Goal: Navigation & Orientation: Find specific page/section

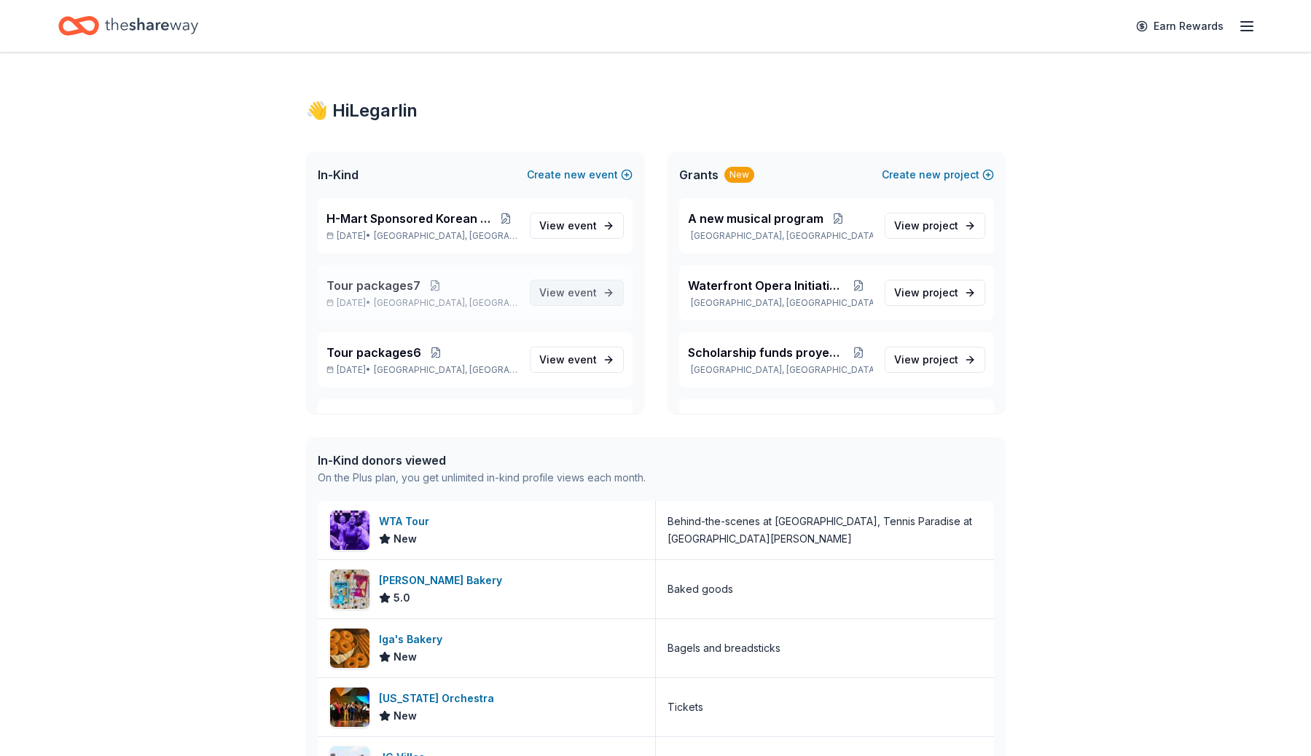
click at [593, 297] on span "event" at bounding box center [582, 292] width 29 height 12
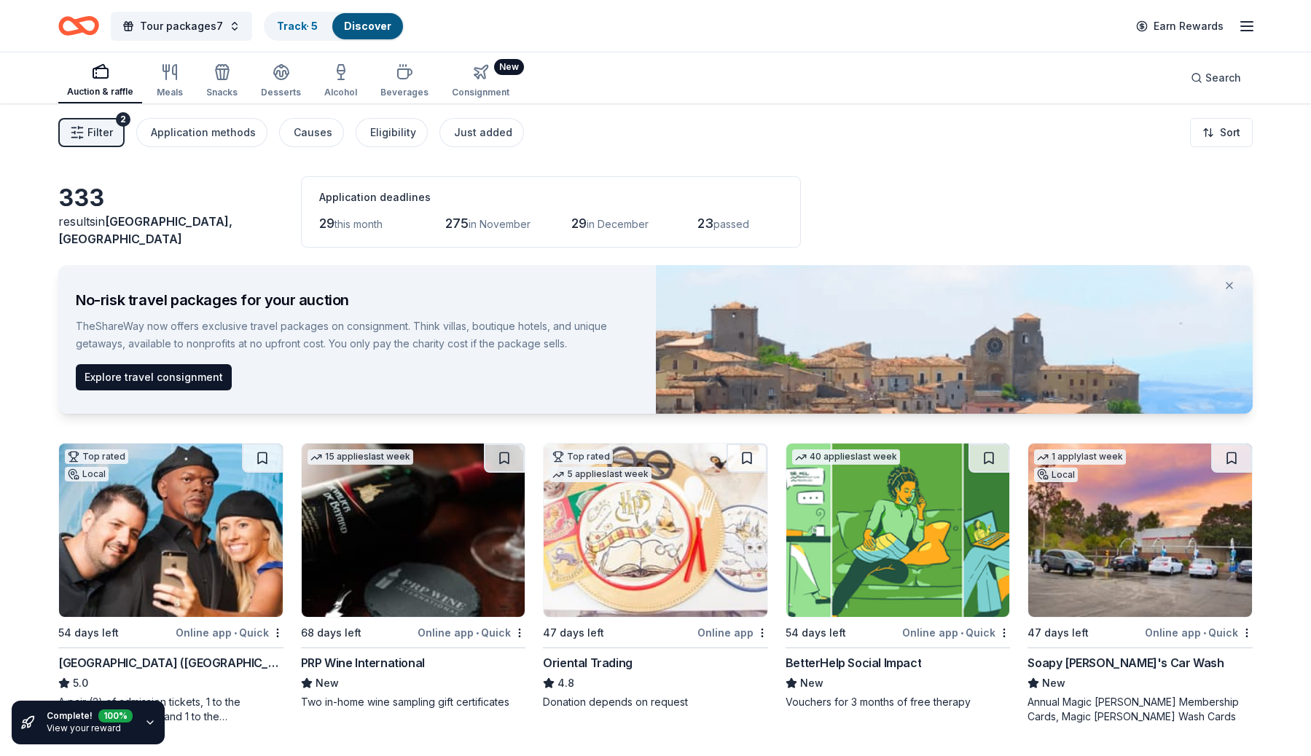
drag, startPoint x: 571, startPoint y: 348, endPoint x: 80, endPoint y: 319, distance: 491.9
click at [80, 319] on div "TheShareWay now offers exclusive travel packages on consignment. Think villas, …" at bounding box center [348, 335] width 545 height 35
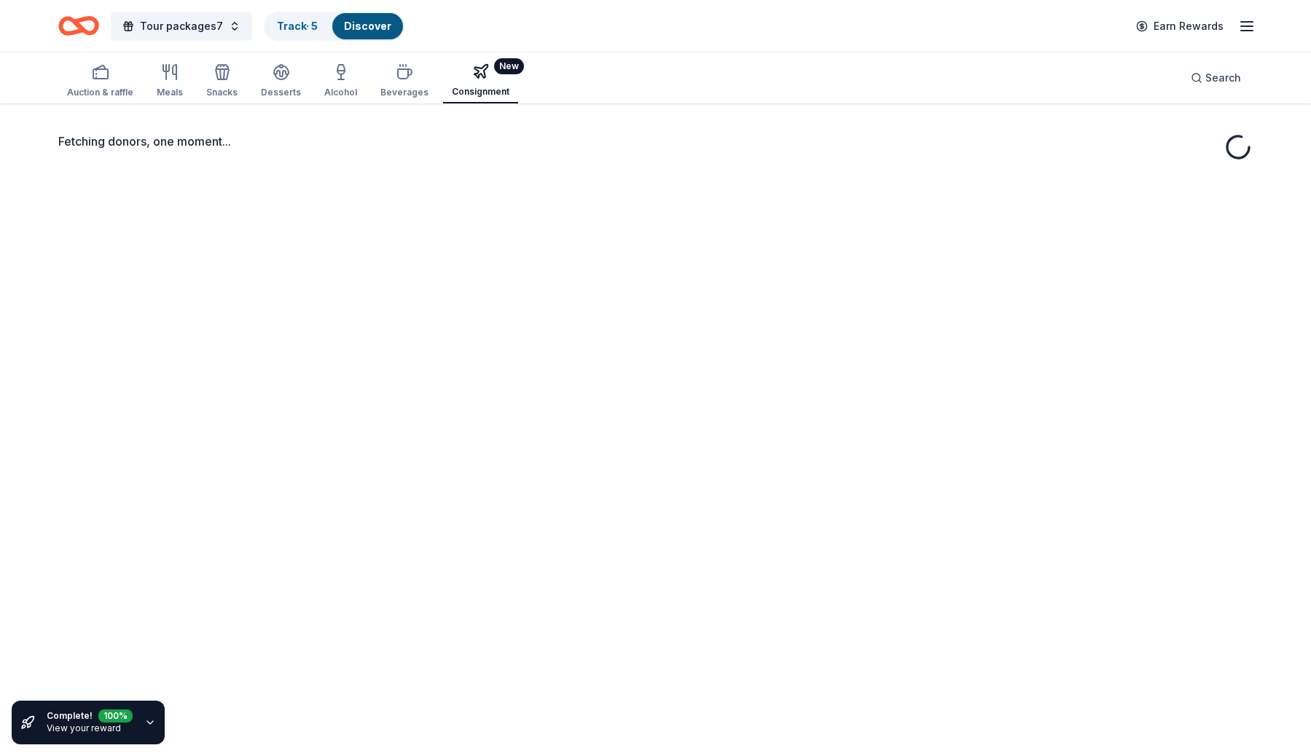
click at [468, 82] on button "New Consignment" at bounding box center [480, 80] width 75 height 45
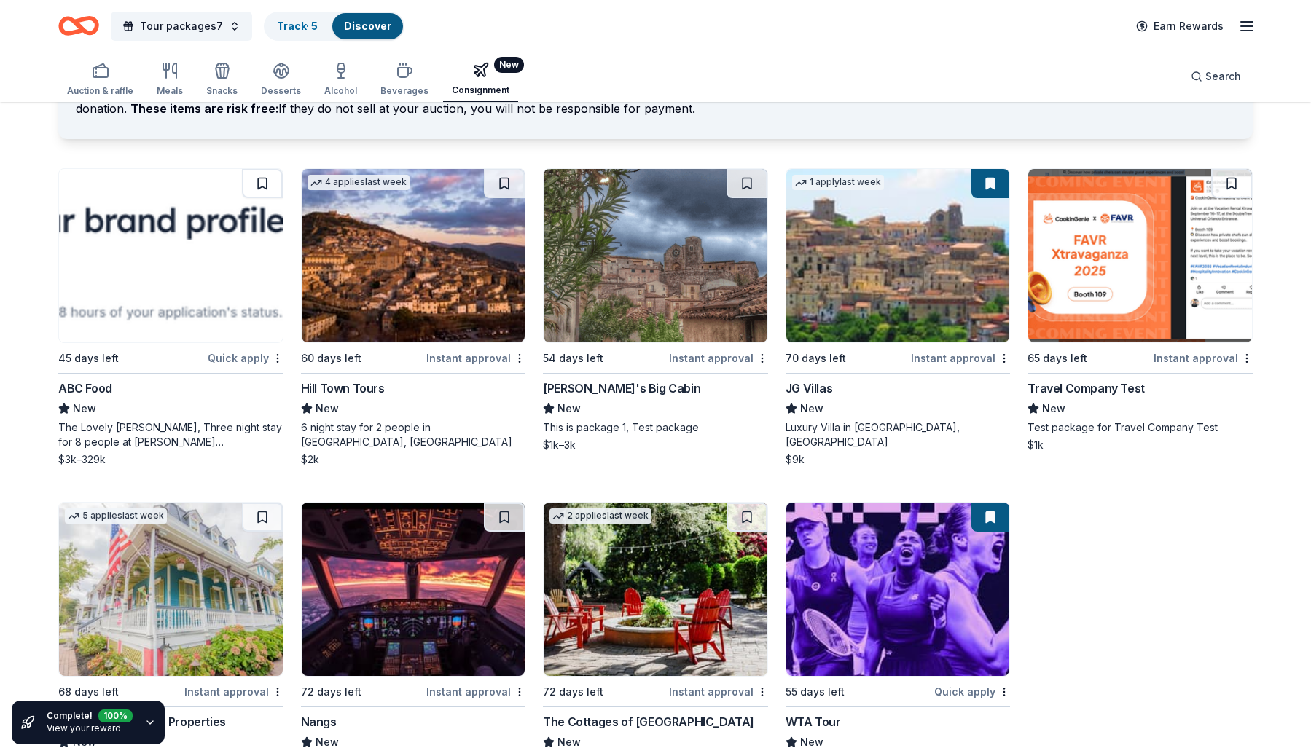
scroll to position [169, 0]
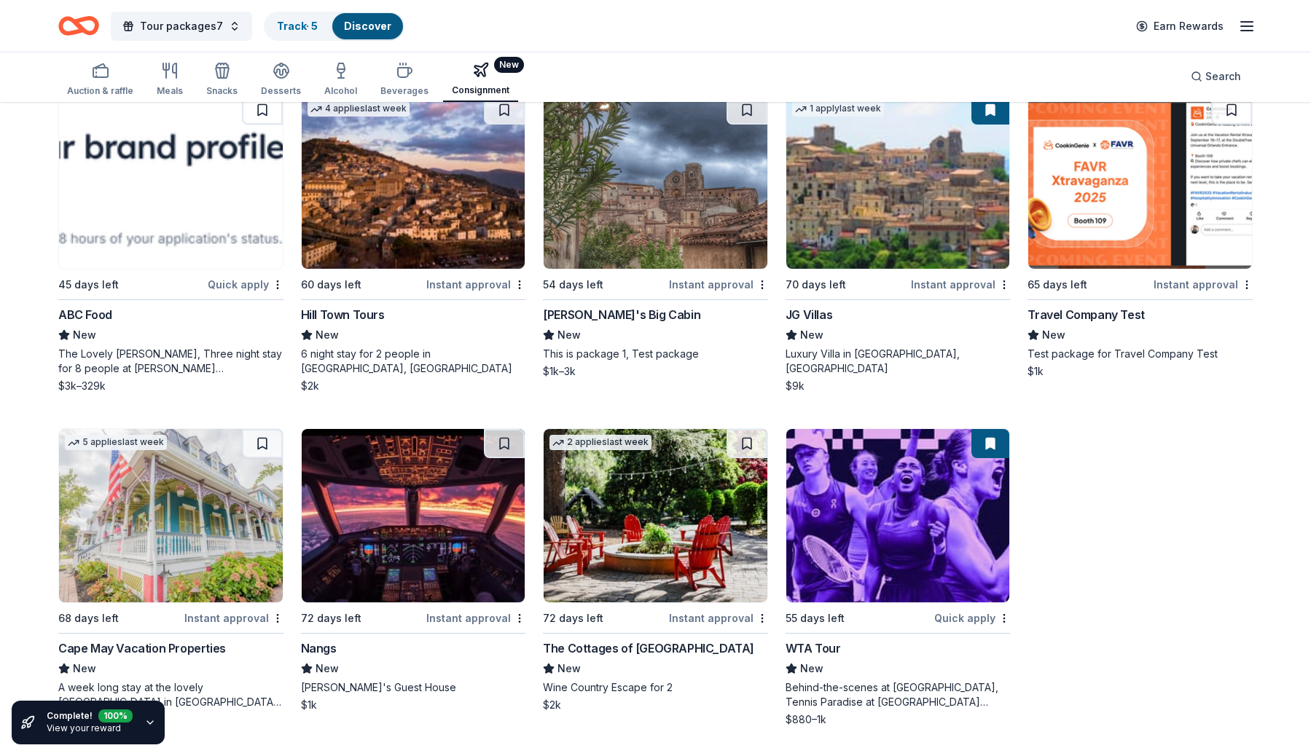
click at [893, 573] on img at bounding box center [898, 515] width 224 height 173
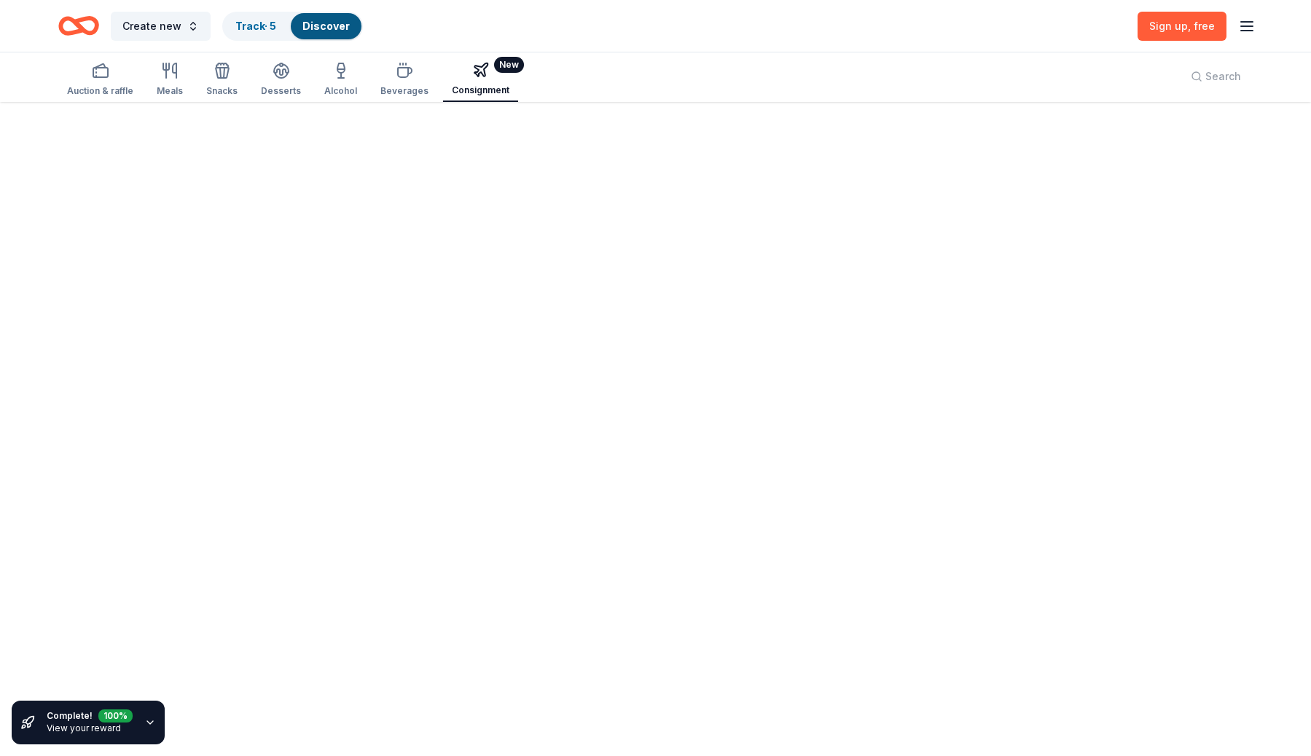
scroll to position [43, 0]
click at [919, 90] on div "Auction & raffle Meals Snacks Desserts Alcohol Beverages New Consignment Search" at bounding box center [655, 76] width 1194 height 51
click at [115, 84] on button "Auction & raffle" at bounding box center [100, 80] width 84 height 44
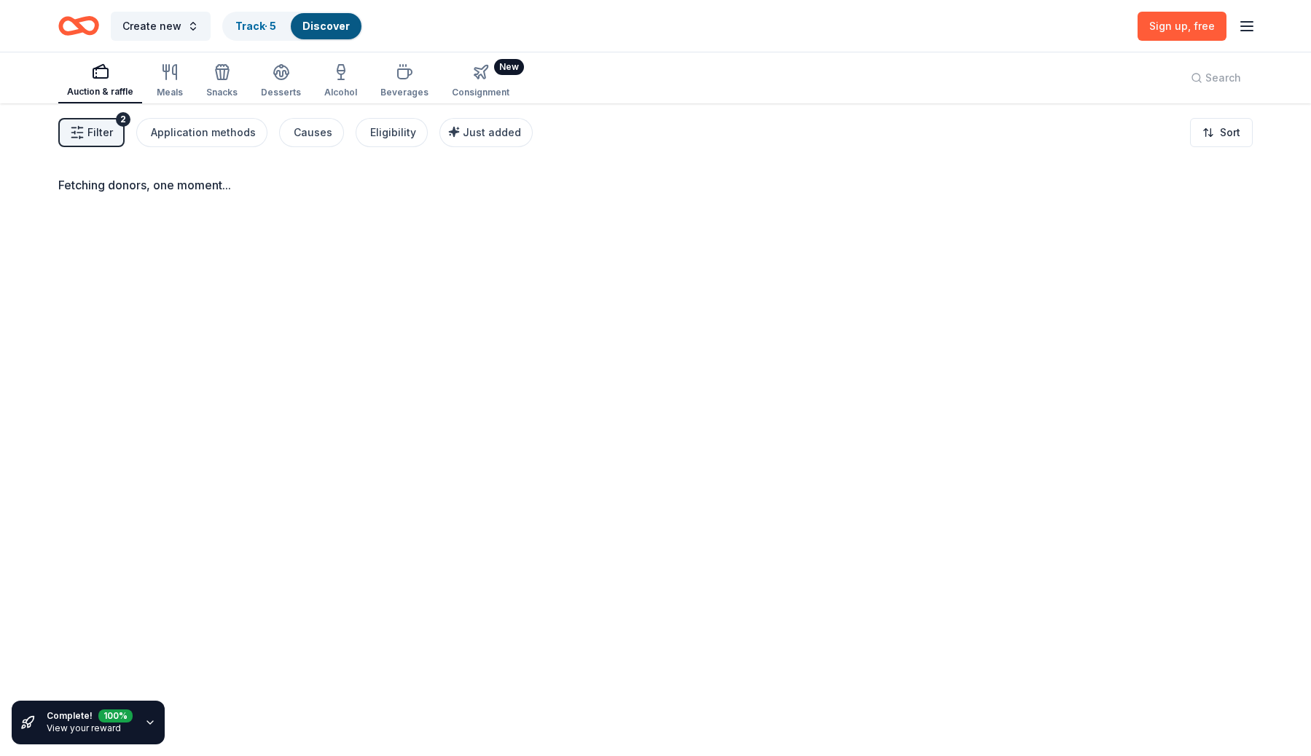
click at [471, 90] on div "Consignment" at bounding box center [481, 93] width 58 height 12
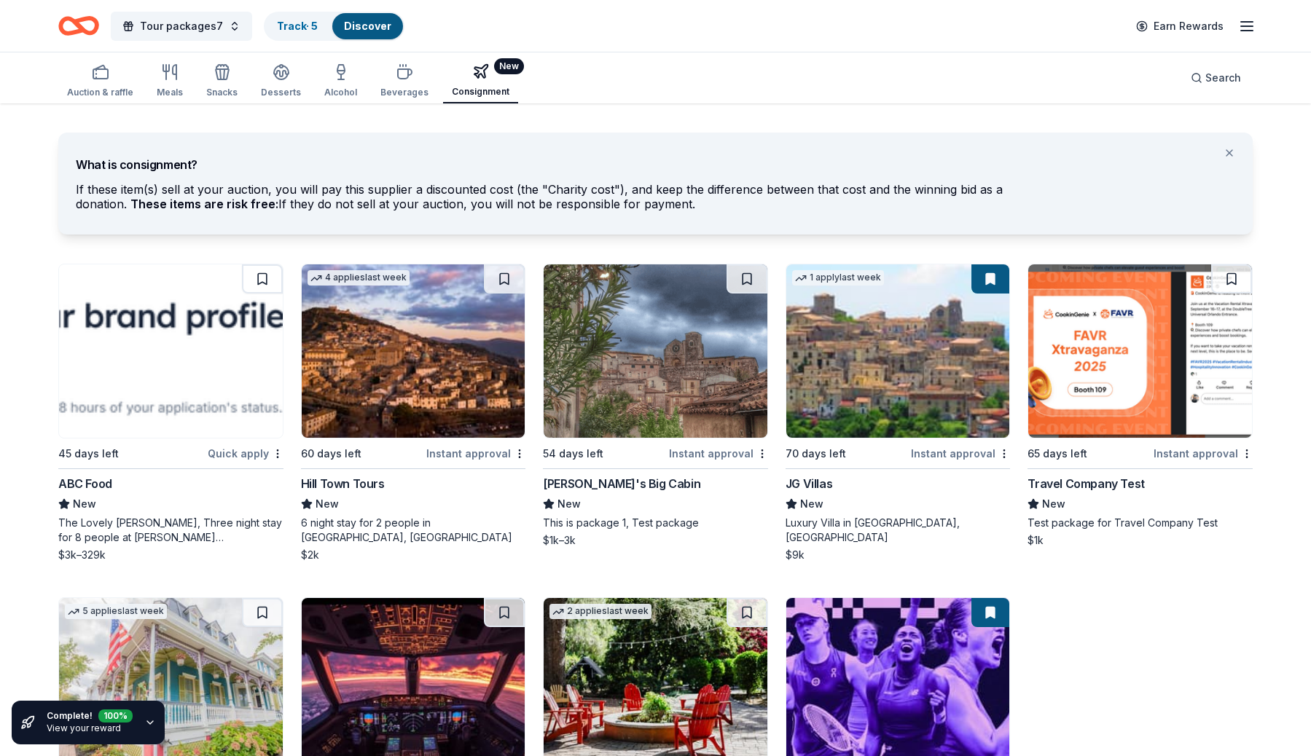
click at [103, 87] on div "Auction & raffle" at bounding box center [100, 93] width 66 height 12
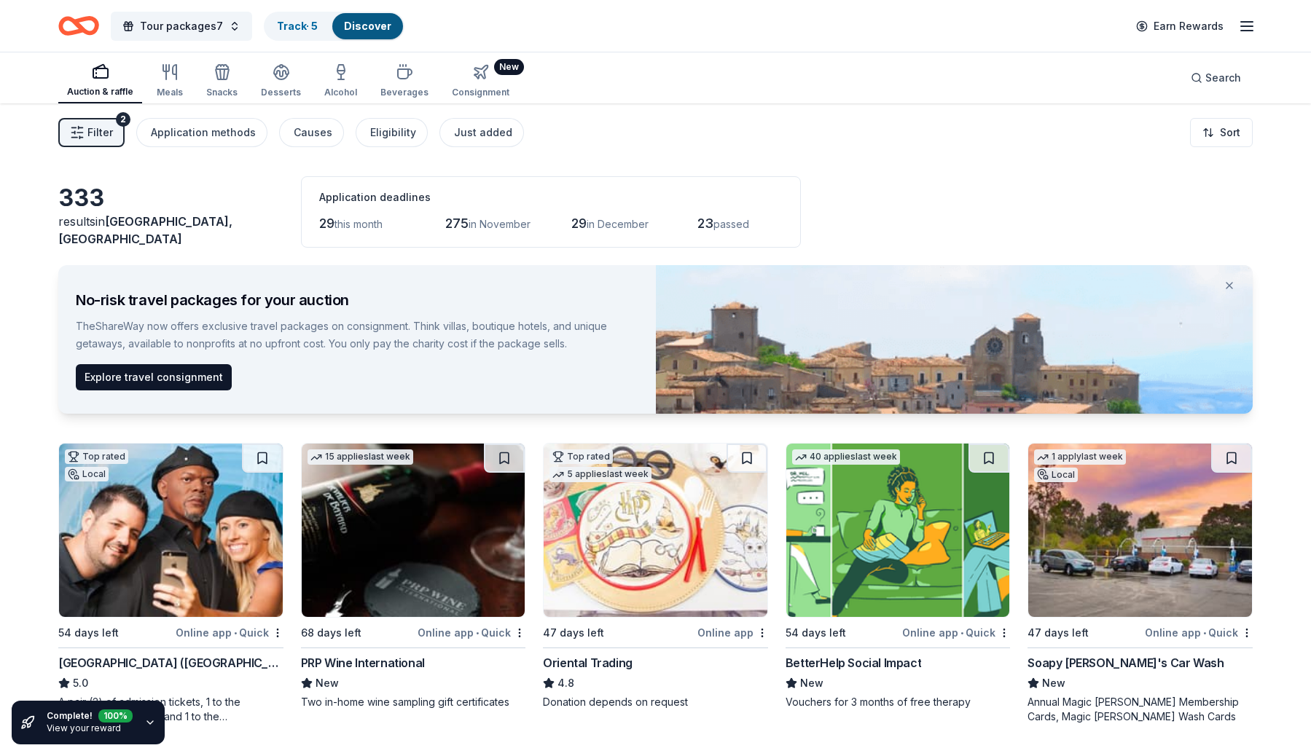
click at [485, 85] on button "New Consignment" at bounding box center [480, 81] width 75 height 44
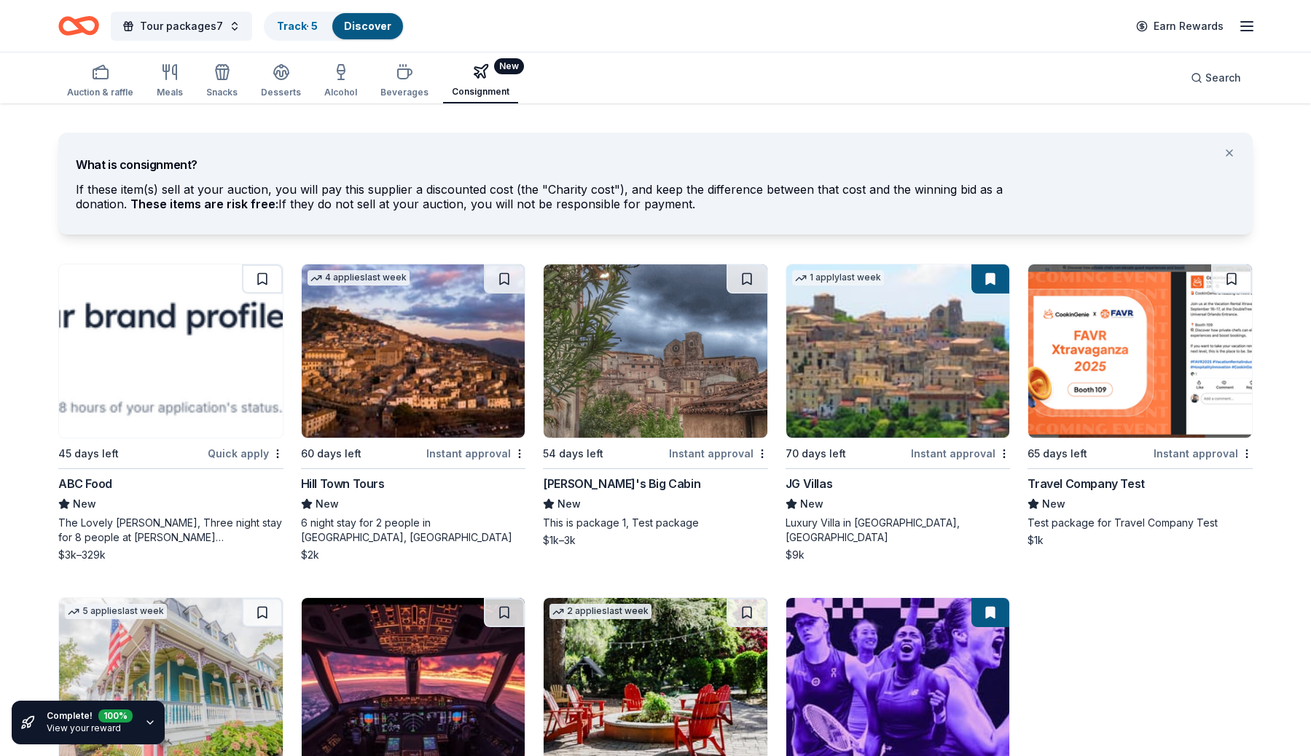
click at [93, 88] on div "Auction & raffle" at bounding box center [100, 93] width 66 height 12
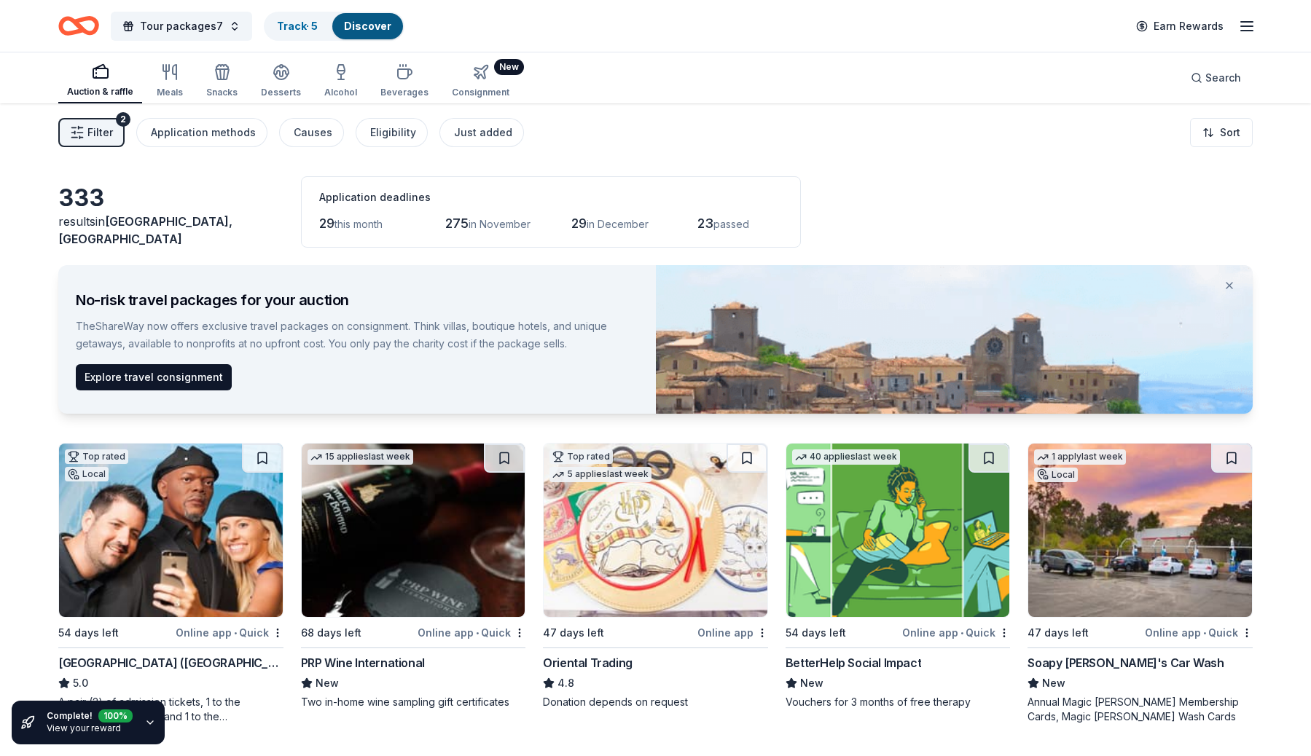
click at [484, 78] on button "New Consignment" at bounding box center [480, 81] width 75 height 44
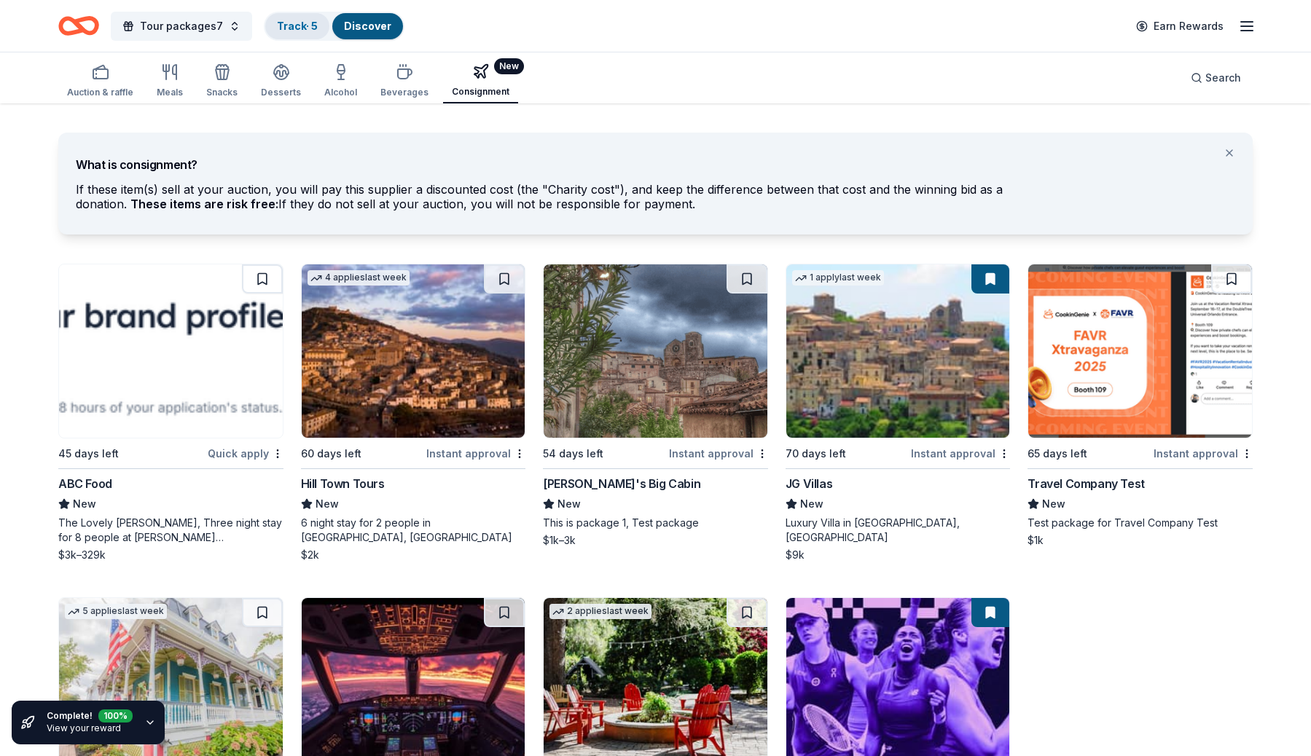
click at [291, 30] on link "Track · 5" at bounding box center [297, 26] width 41 height 12
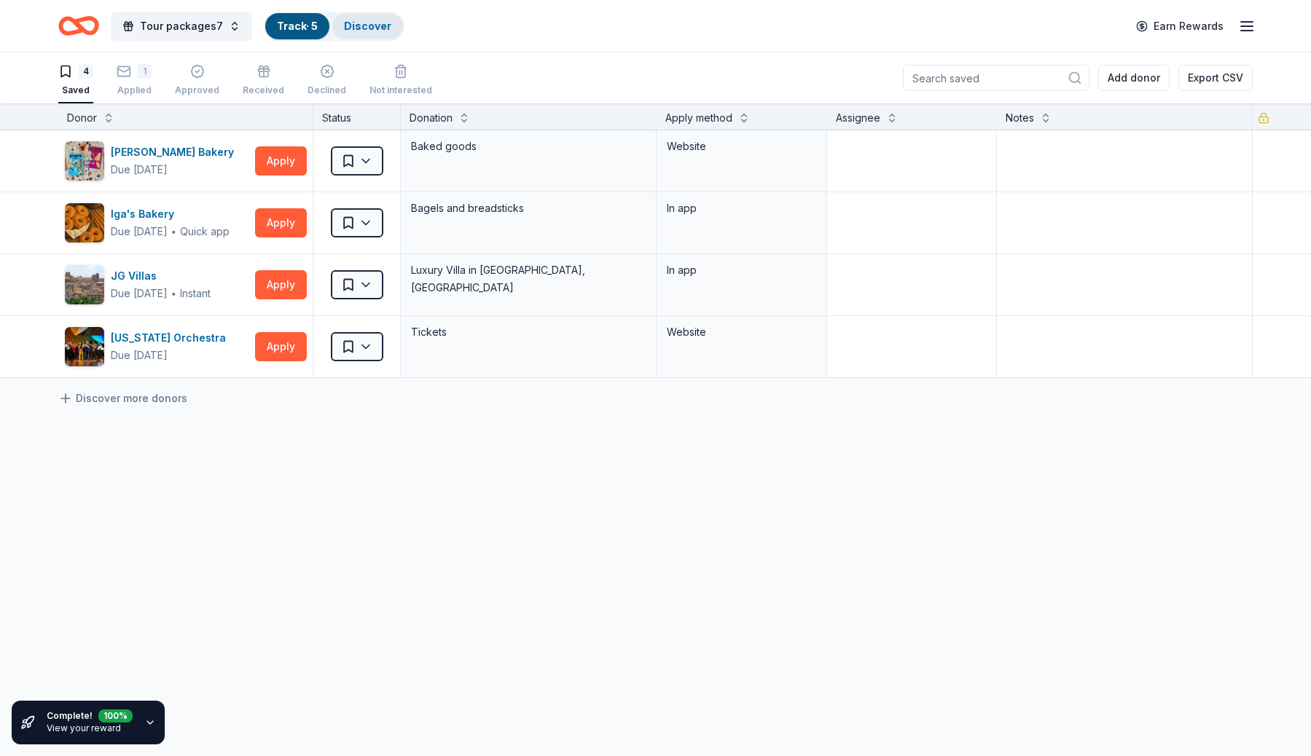
click at [374, 31] on link "Discover" at bounding box center [367, 26] width 47 height 12
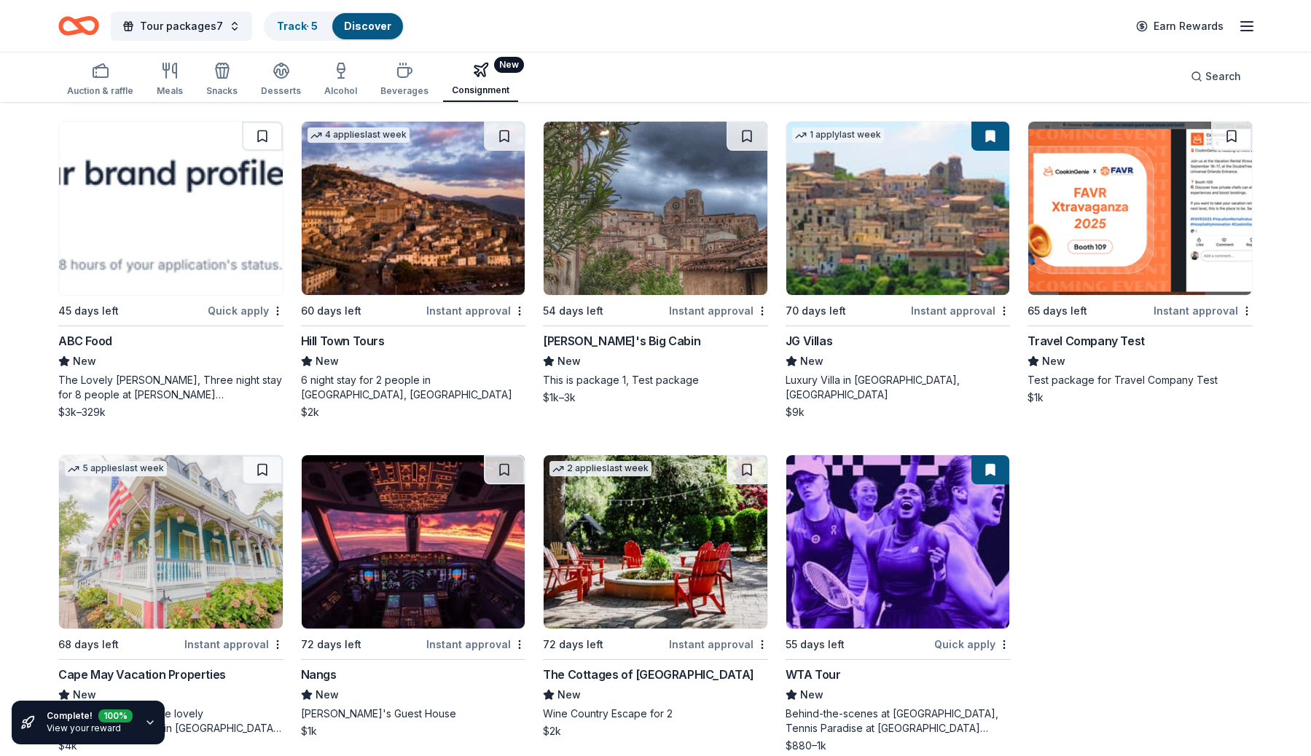
scroll to position [169, 0]
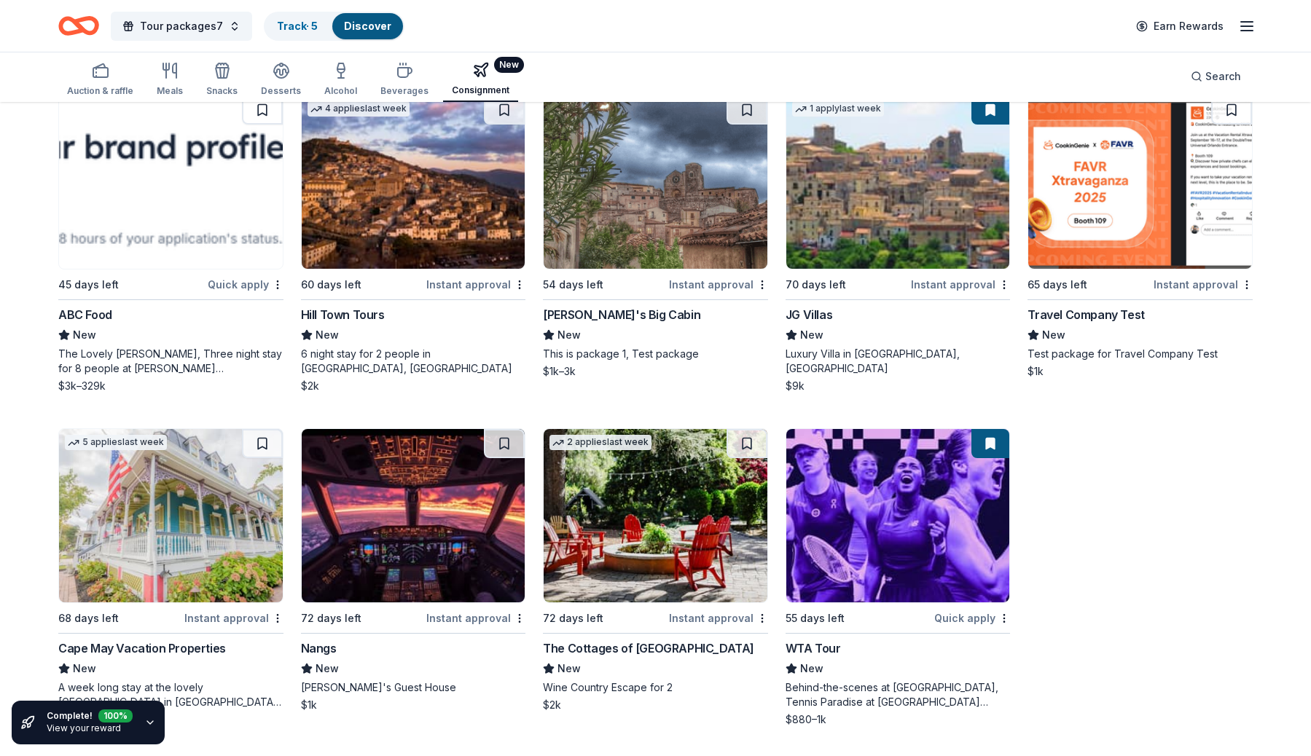
click at [924, 466] on img at bounding box center [898, 515] width 224 height 173
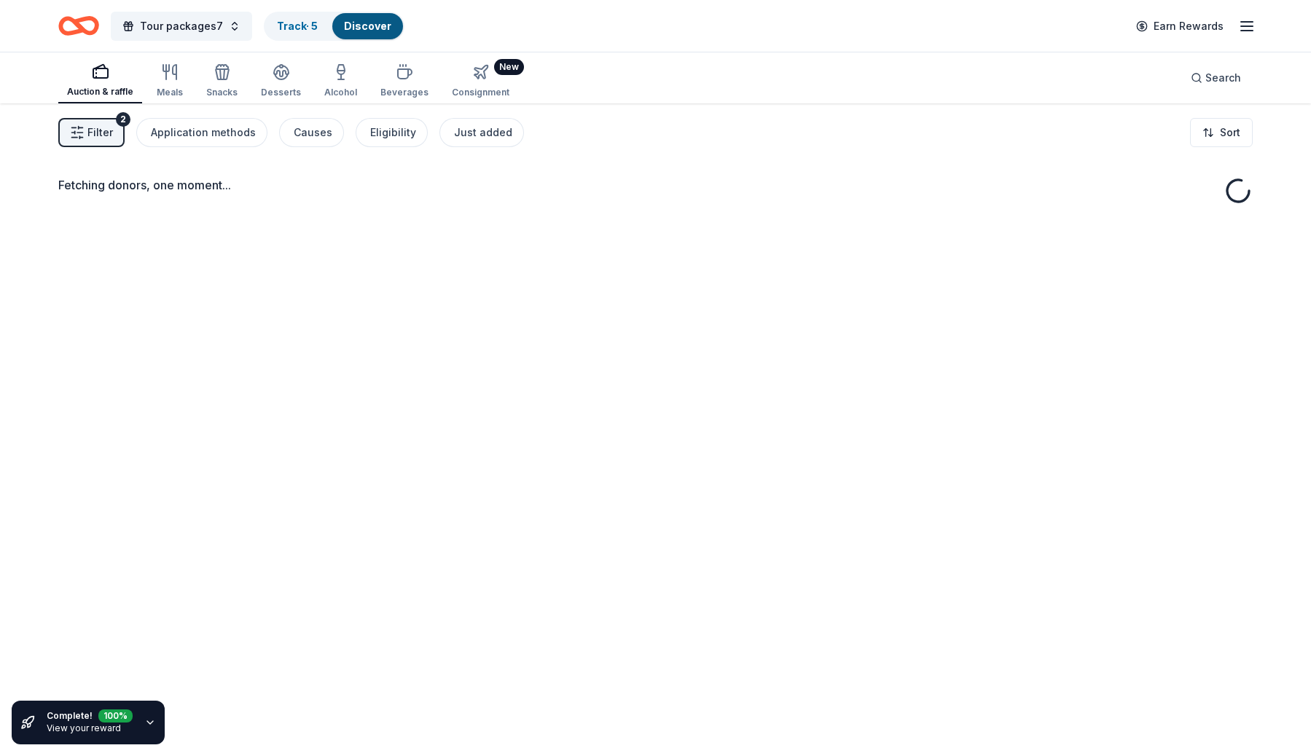
click at [85, 79] on button "Auction & raffle" at bounding box center [100, 80] width 84 height 45
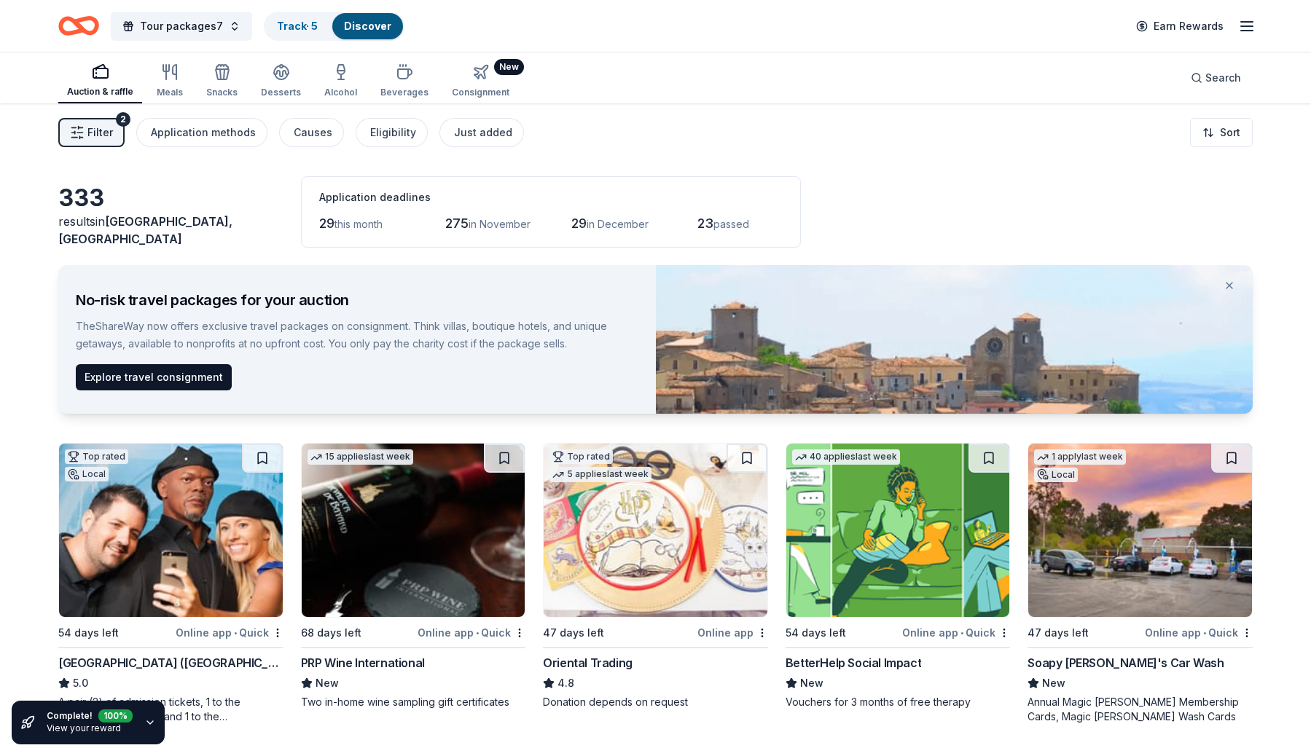
click at [476, 92] on div "Consignment" at bounding box center [481, 93] width 58 height 12
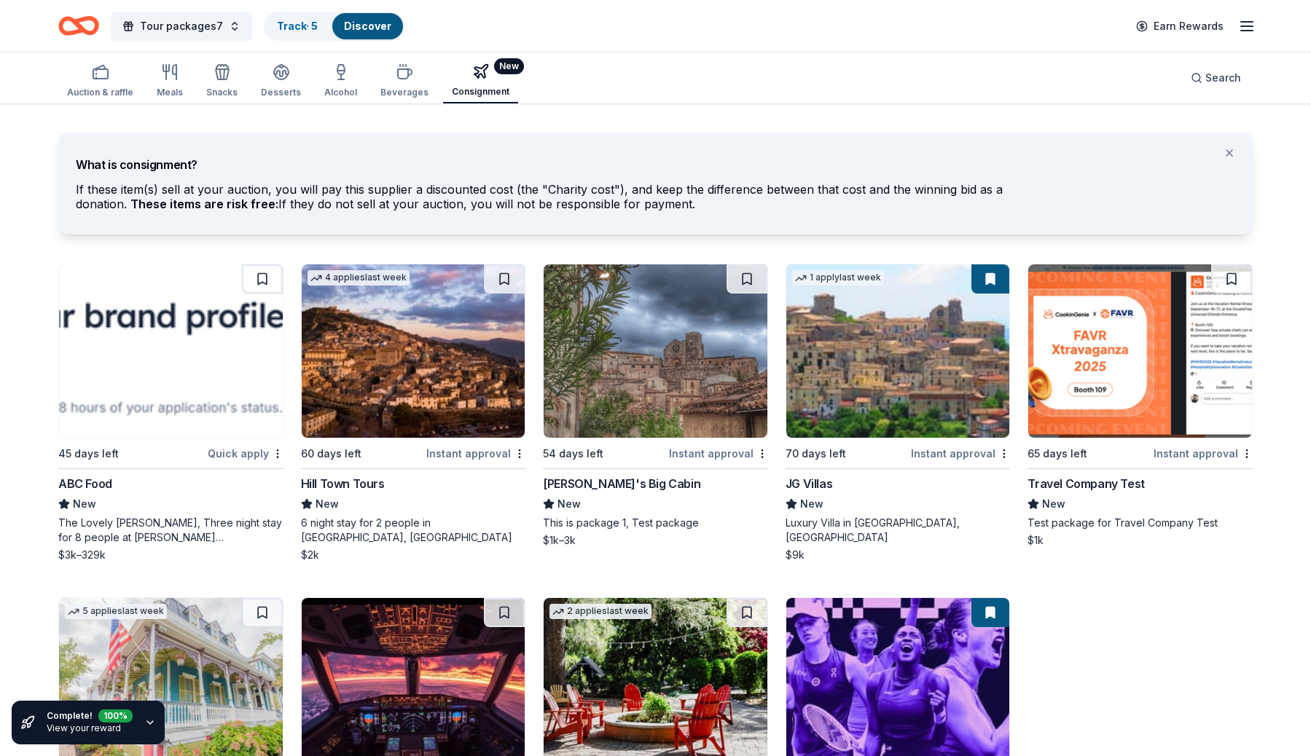
click at [112, 79] on button "Auction & raffle" at bounding box center [100, 81] width 84 height 44
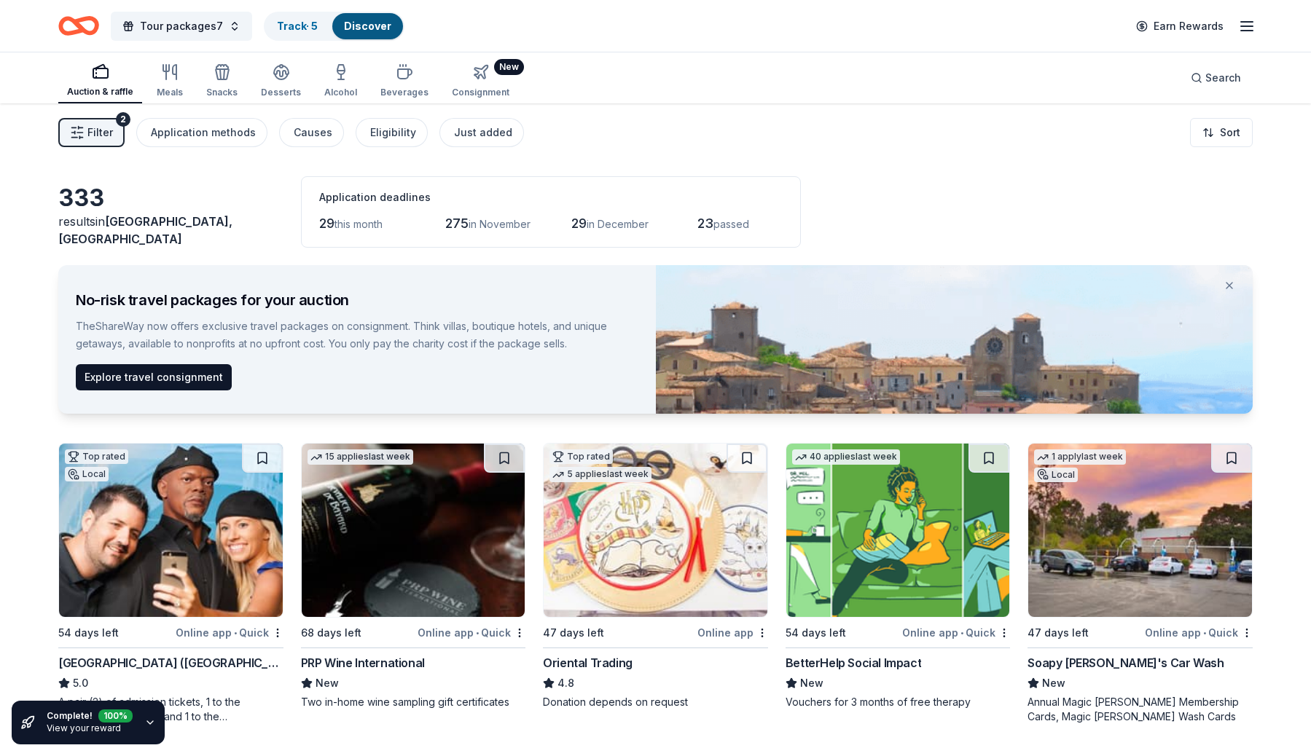
click at [100, 30] on div "Tour packages7 Track · 5 Discover" at bounding box center [231, 26] width 346 height 34
click at [75, 28] on icon "Home" at bounding box center [78, 26] width 41 height 34
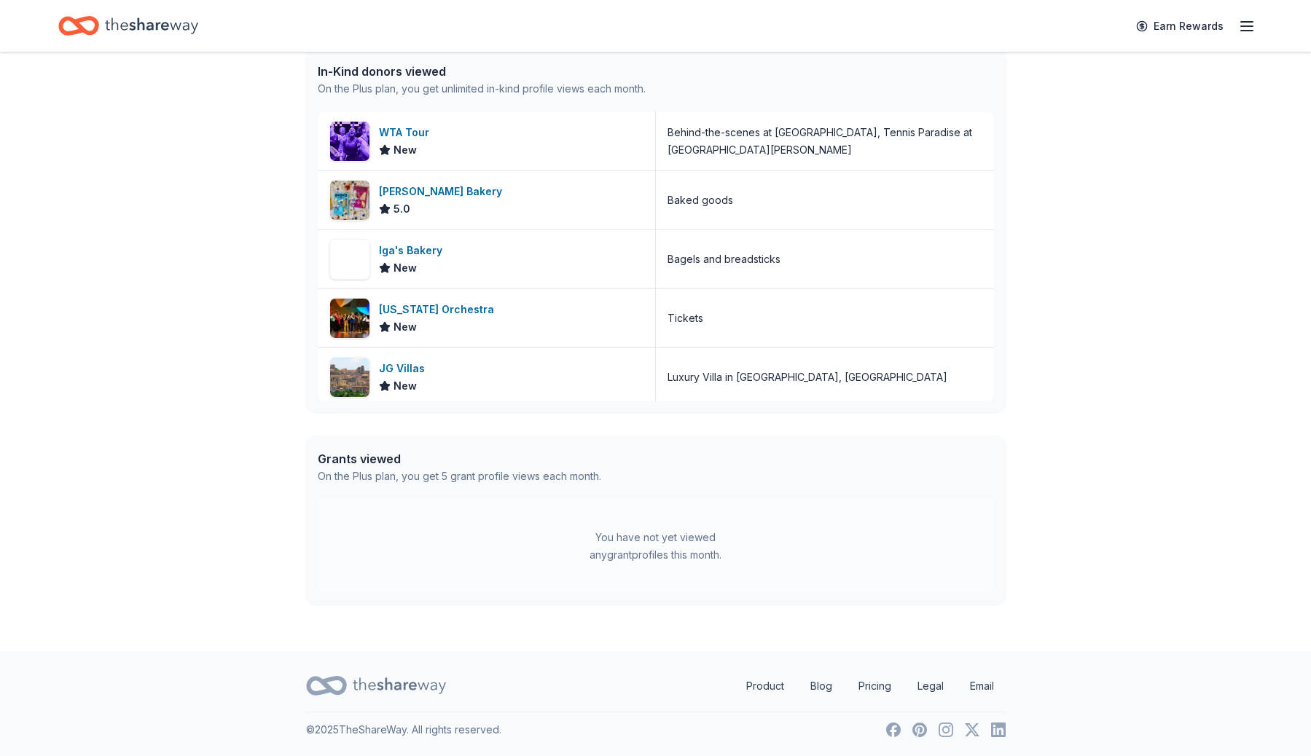
scroll to position [345, 0]
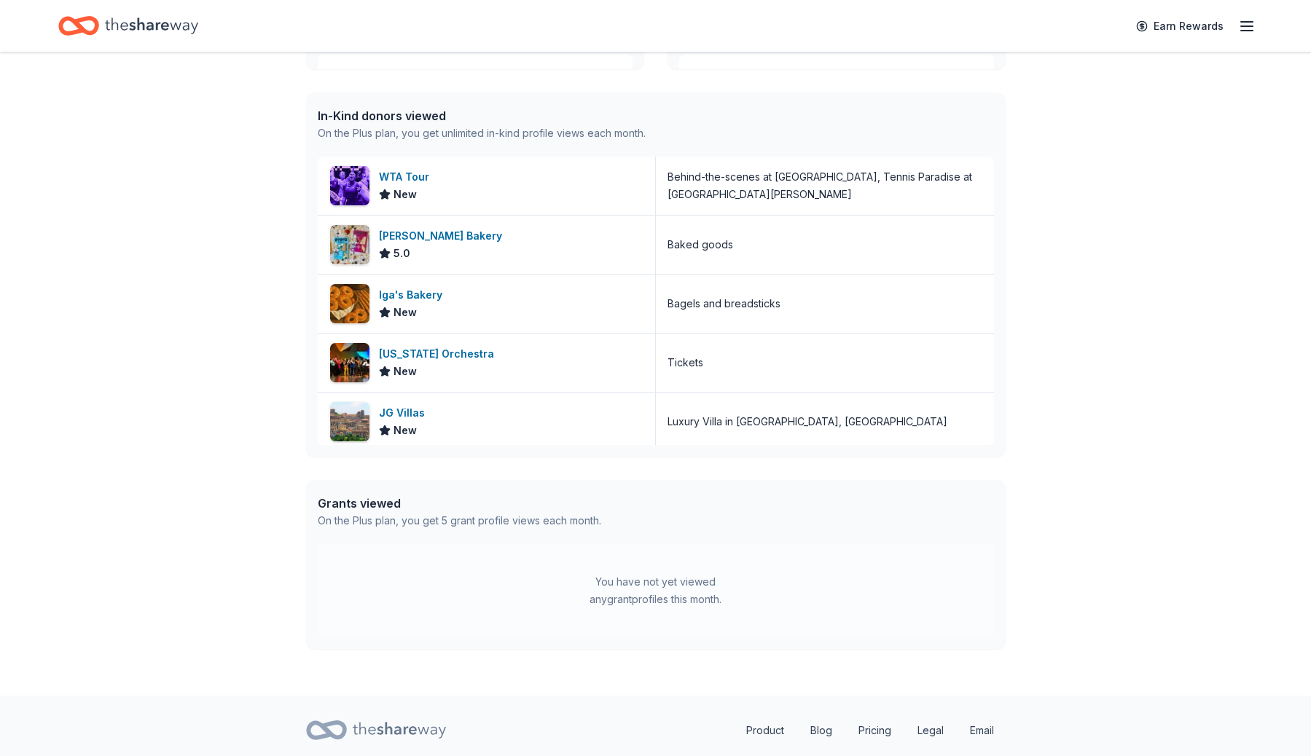
click at [379, 112] on div "In-Kind donors viewed" at bounding box center [482, 115] width 328 height 17
drag, startPoint x: 379, startPoint y: 112, endPoint x: 466, endPoint y: 115, distance: 86.7
click at [466, 115] on div "In-Kind donors viewed" at bounding box center [482, 115] width 328 height 17
click at [377, 117] on div "In-Kind donors viewed" at bounding box center [482, 115] width 328 height 17
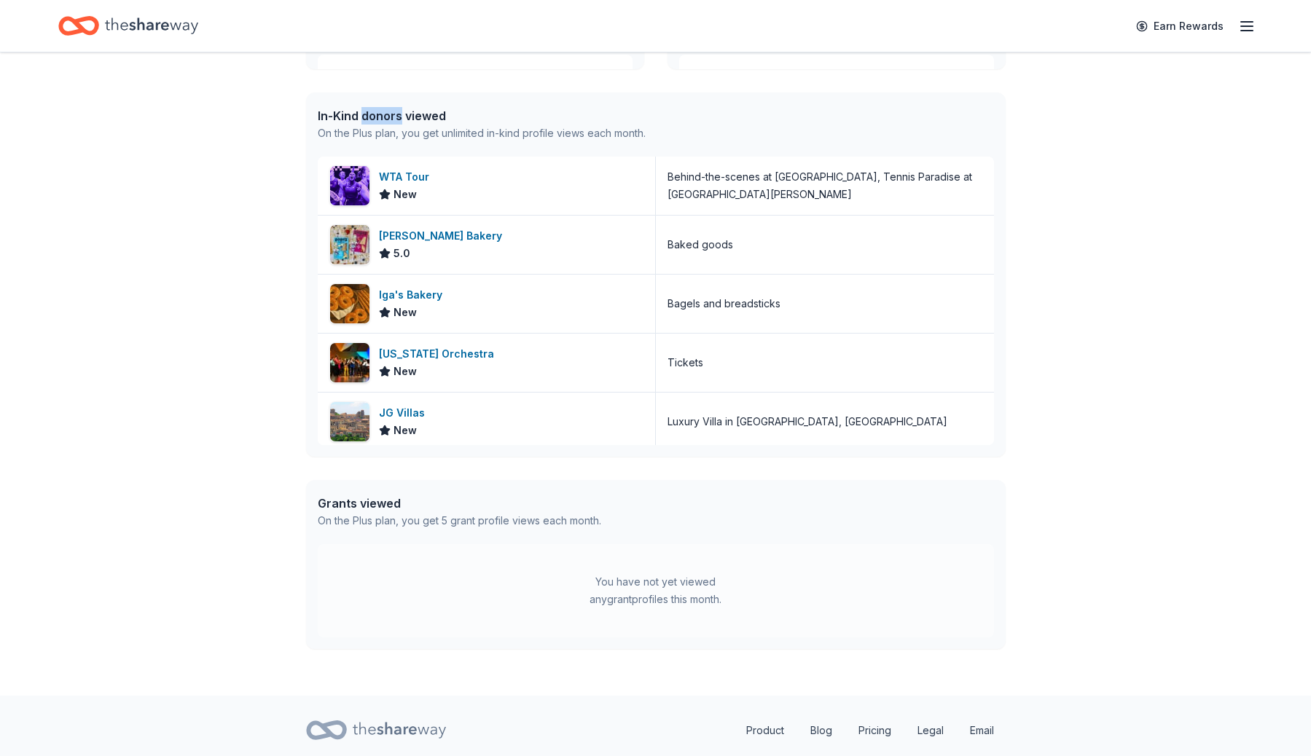
click at [377, 117] on div "In-Kind donors viewed" at bounding box center [482, 115] width 328 height 17
